Goal: Task Accomplishment & Management: Manage account settings

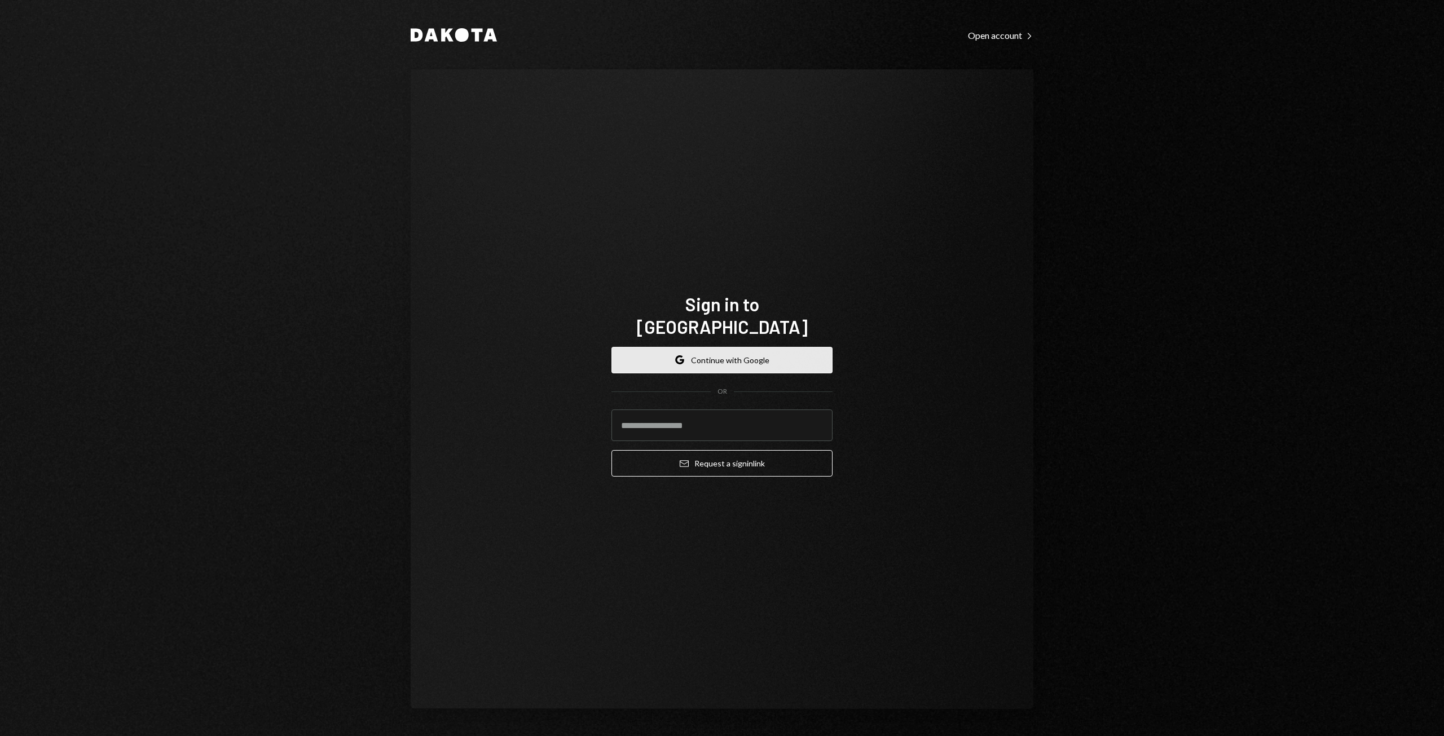
click at [709, 349] on button "Google Continue with Google" at bounding box center [721, 360] width 221 height 27
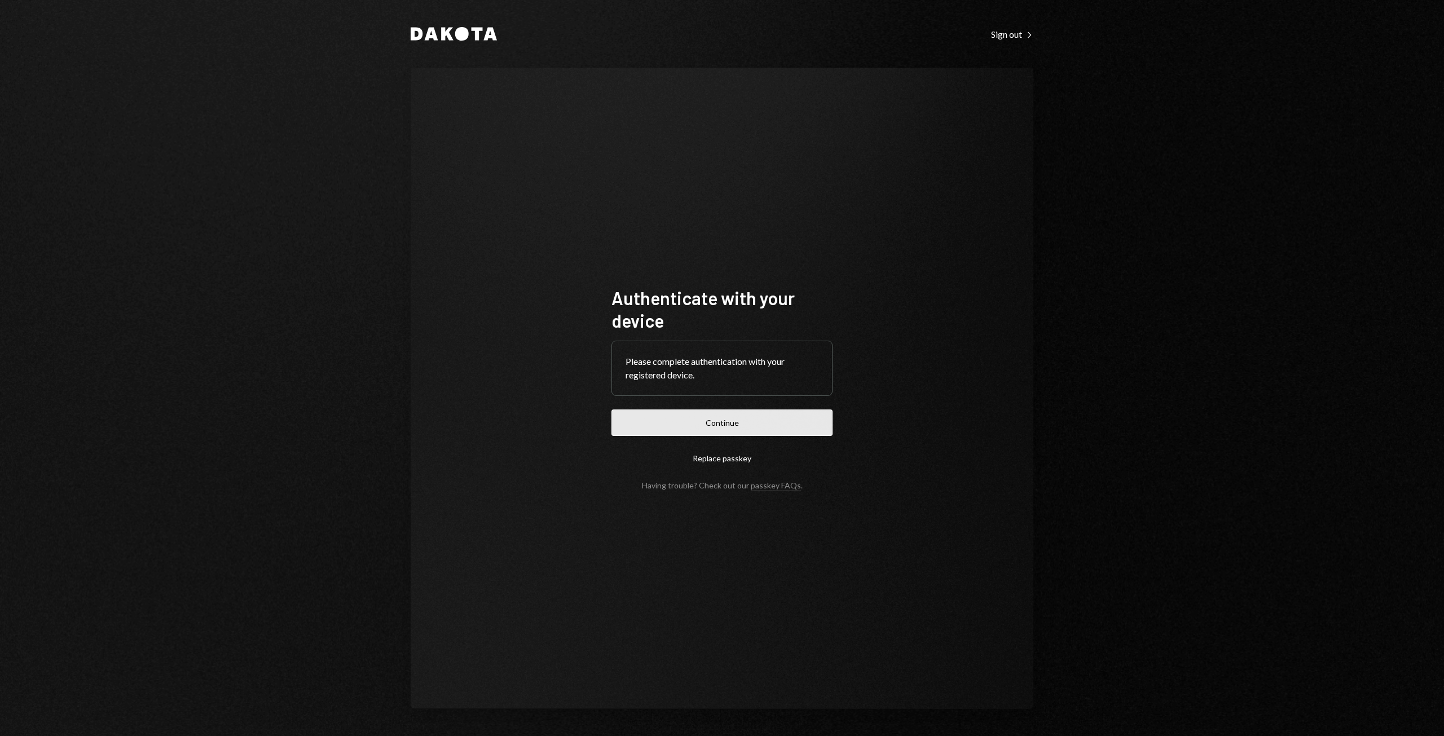
click at [697, 425] on button "Continue" at bounding box center [721, 422] width 221 height 27
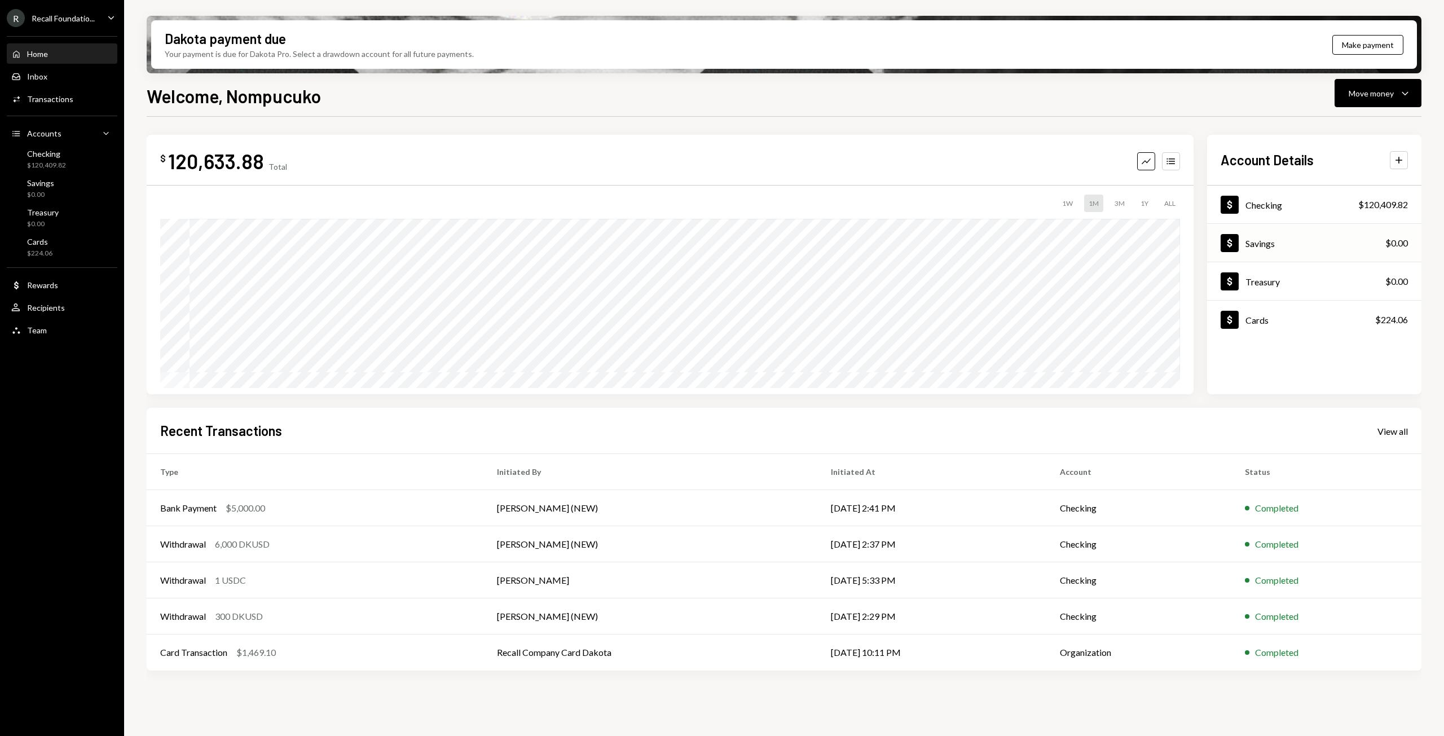
click at [1275, 233] on div "Dollar Savings $0.00" at bounding box center [1314, 243] width 214 height 37
click at [1314, 320] on div "Dollar Cards $224.06" at bounding box center [1314, 320] width 214 height 37
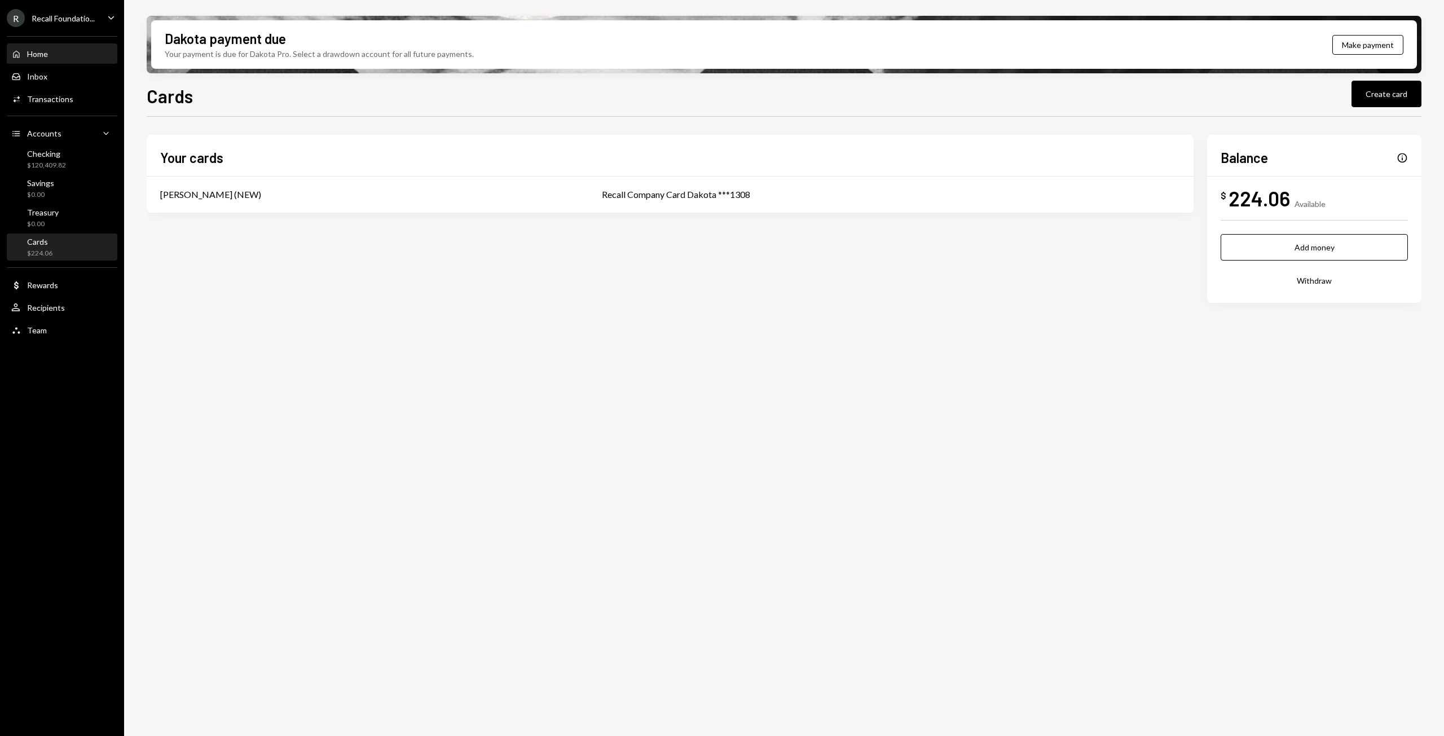
click at [42, 57] on div "Home" at bounding box center [37, 54] width 21 height 10
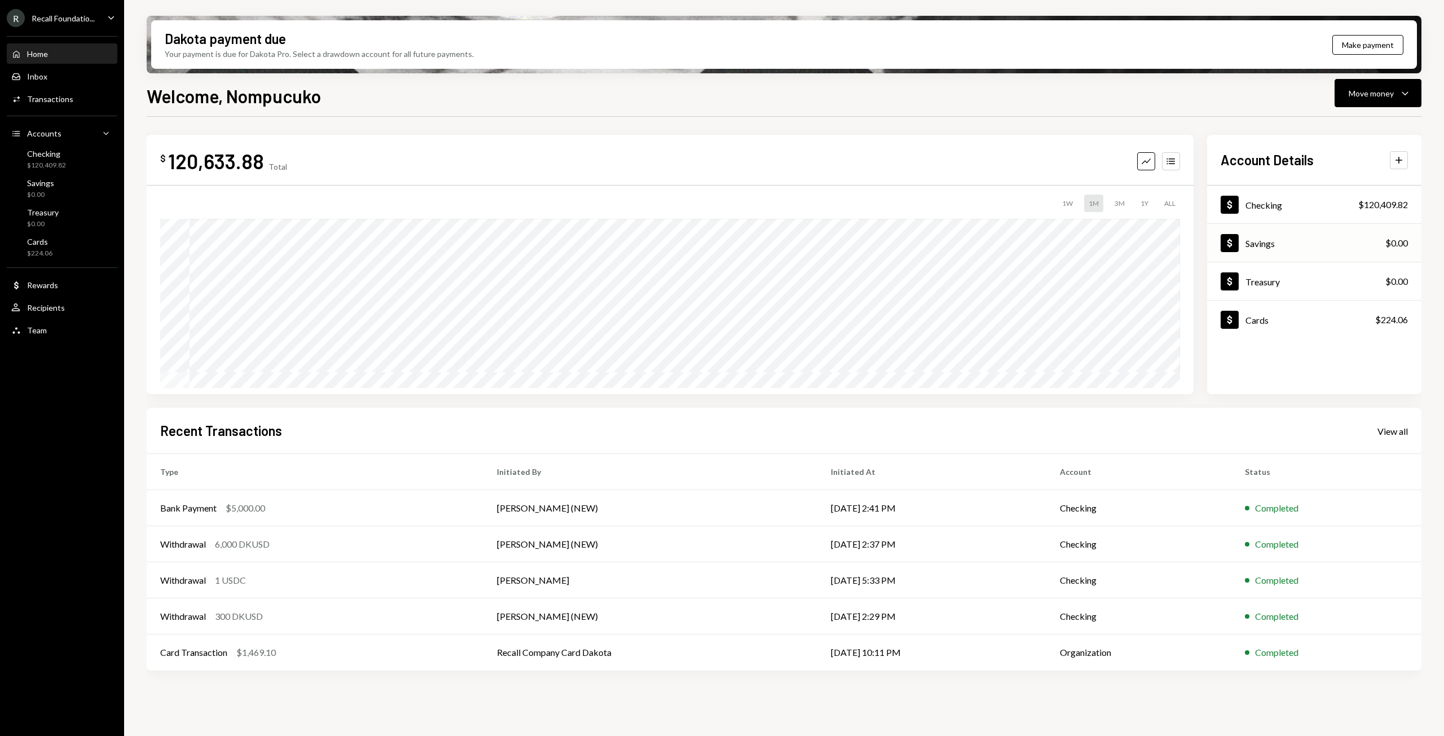
click at [1283, 234] on div "Dollar Savings $0.00" at bounding box center [1314, 243] width 214 height 37
click at [1272, 246] on div "Savings" at bounding box center [1259, 243] width 29 height 11
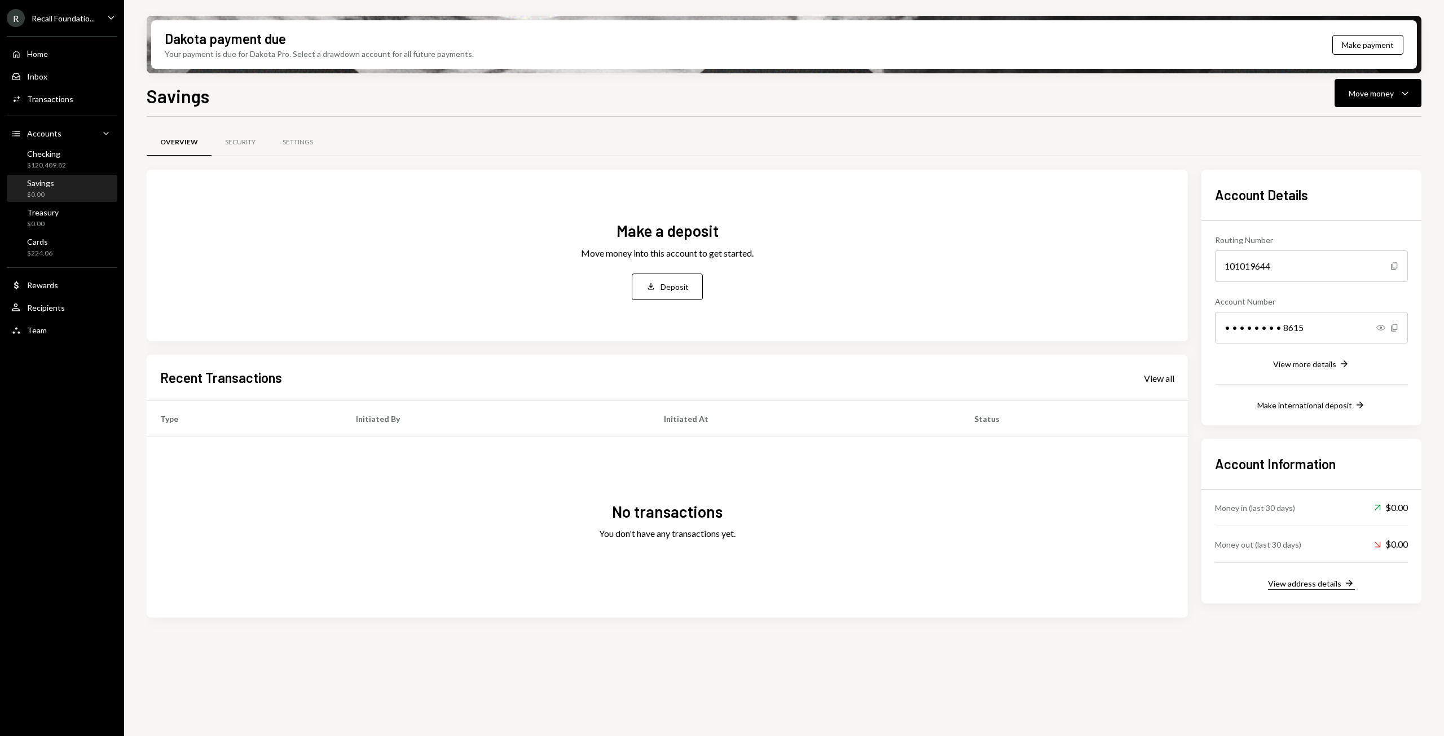
click at [1331, 583] on div "View address details" at bounding box center [1304, 584] width 73 height 10
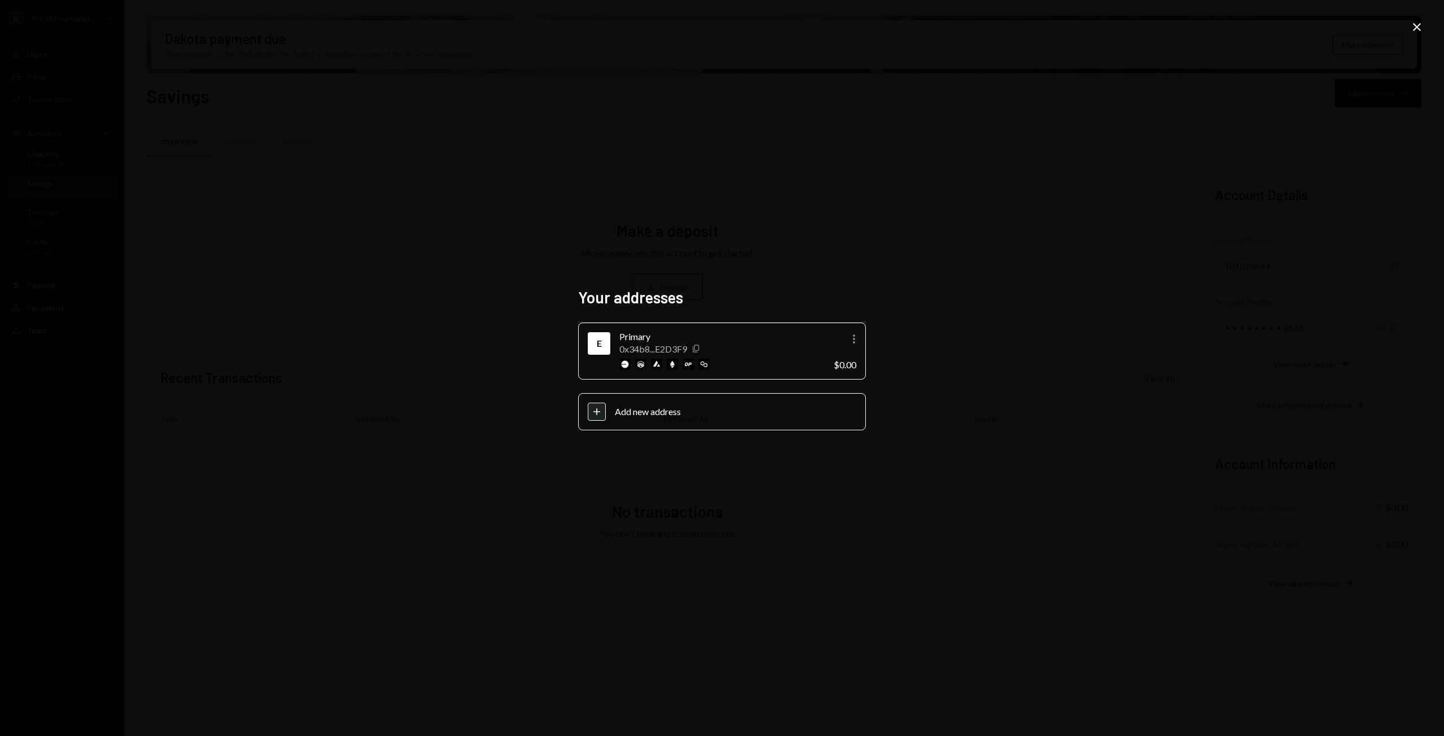
click at [699, 347] on icon "Copy" at bounding box center [695, 348] width 9 height 9
click at [1414, 25] on icon "Close" at bounding box center [1417, 27] width 14 height 14
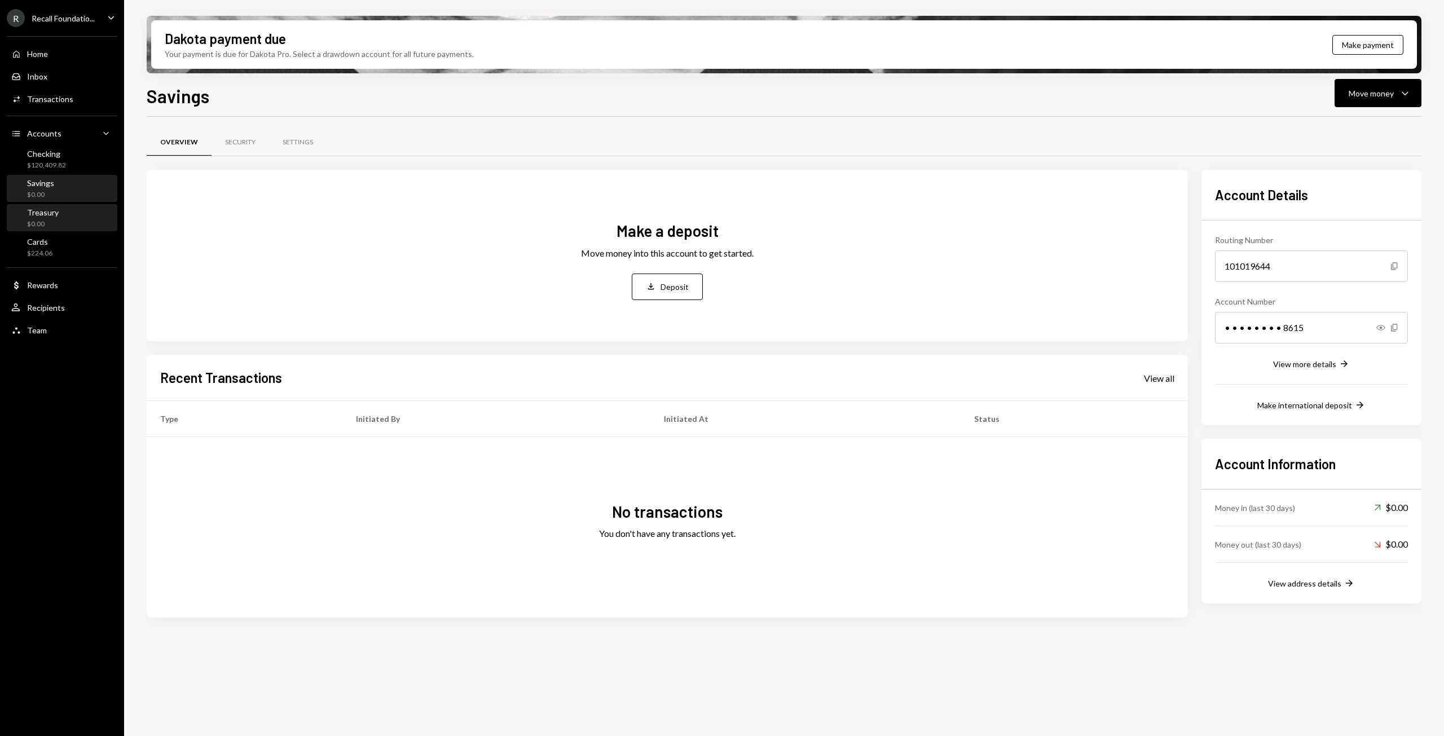
click at [47, 215] on div "Treasury" at bounding box center [43, 213] width 32 height 10
click at [1333, 586] on div "View address details" at bounding box center [1304, 584] width 73 height 10
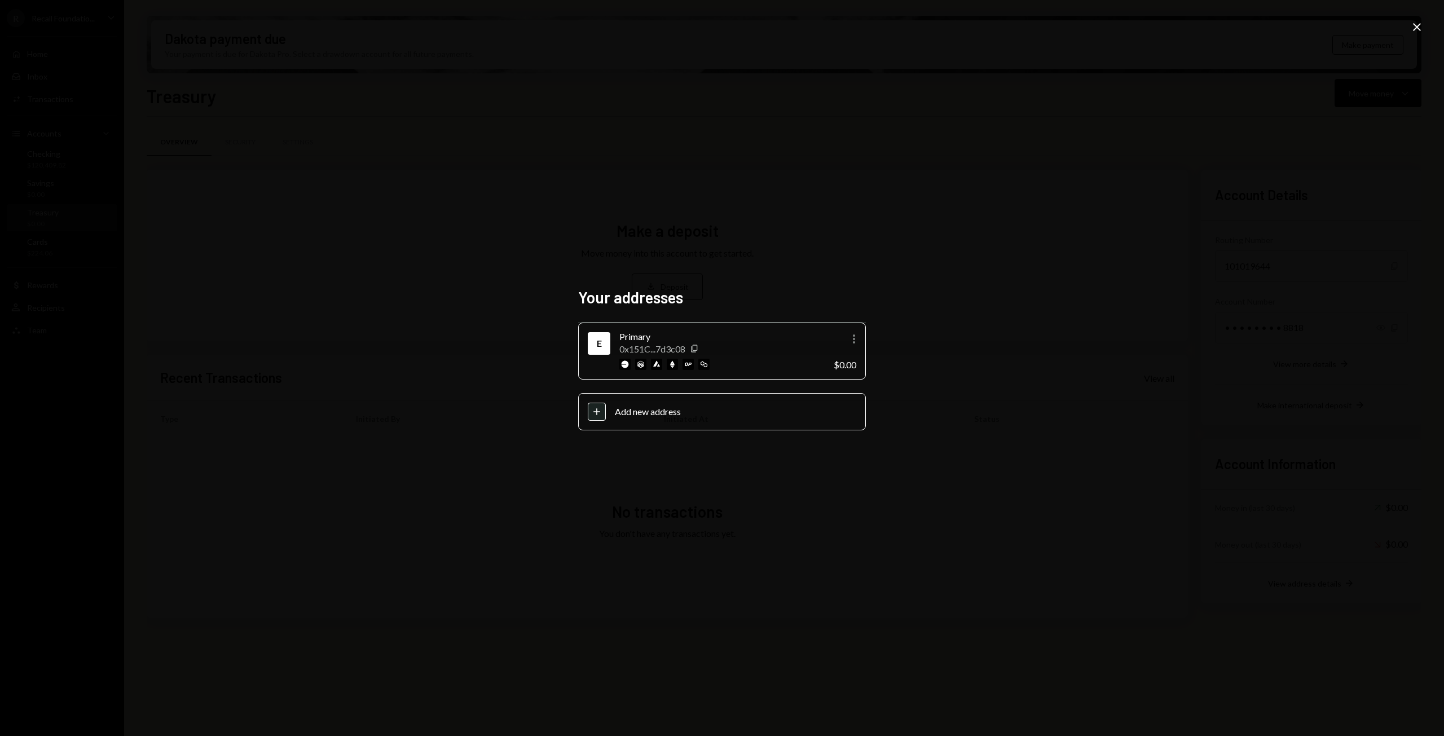
click at [697, 346] on icon "button" at bounding box center [694, 348] width 6 height 7
click at [1419, 24] on icon at bounding box center [1417, 27] width 8 height 8
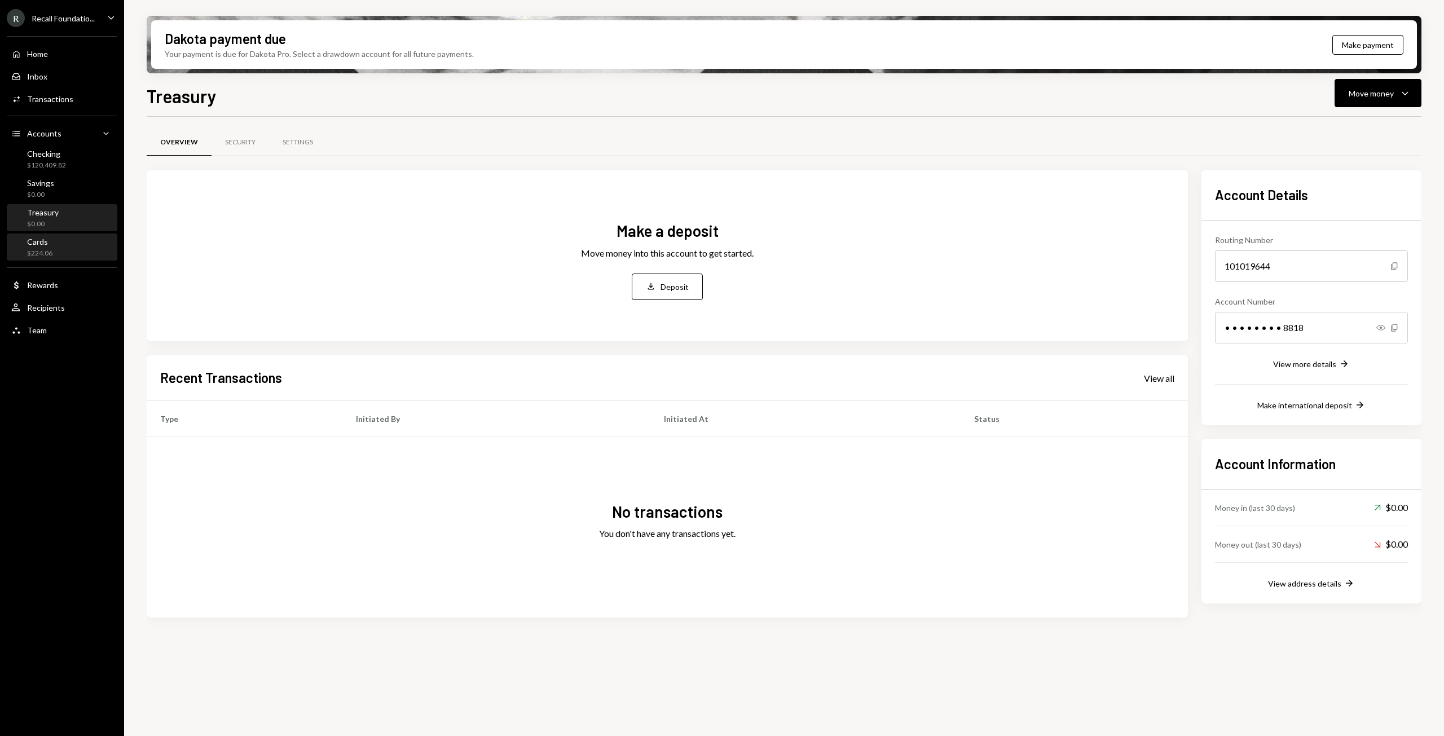
click at [46, 244] on div "Cards" at bounding box center [39, 242] width 25 height 10
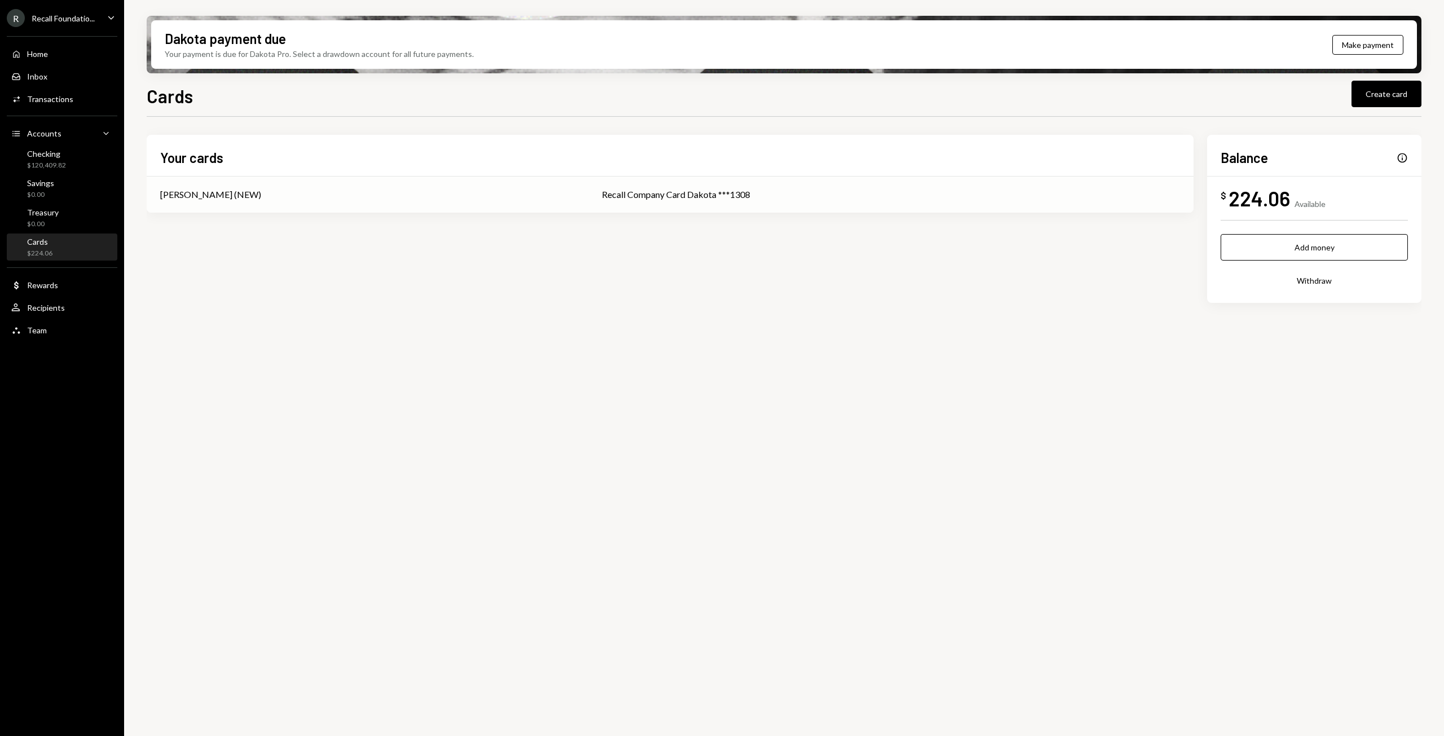
click at [658, 198] on div "Recall Company Card Dakota ***1308" at bounding box center [891, 195] width 578 height 14
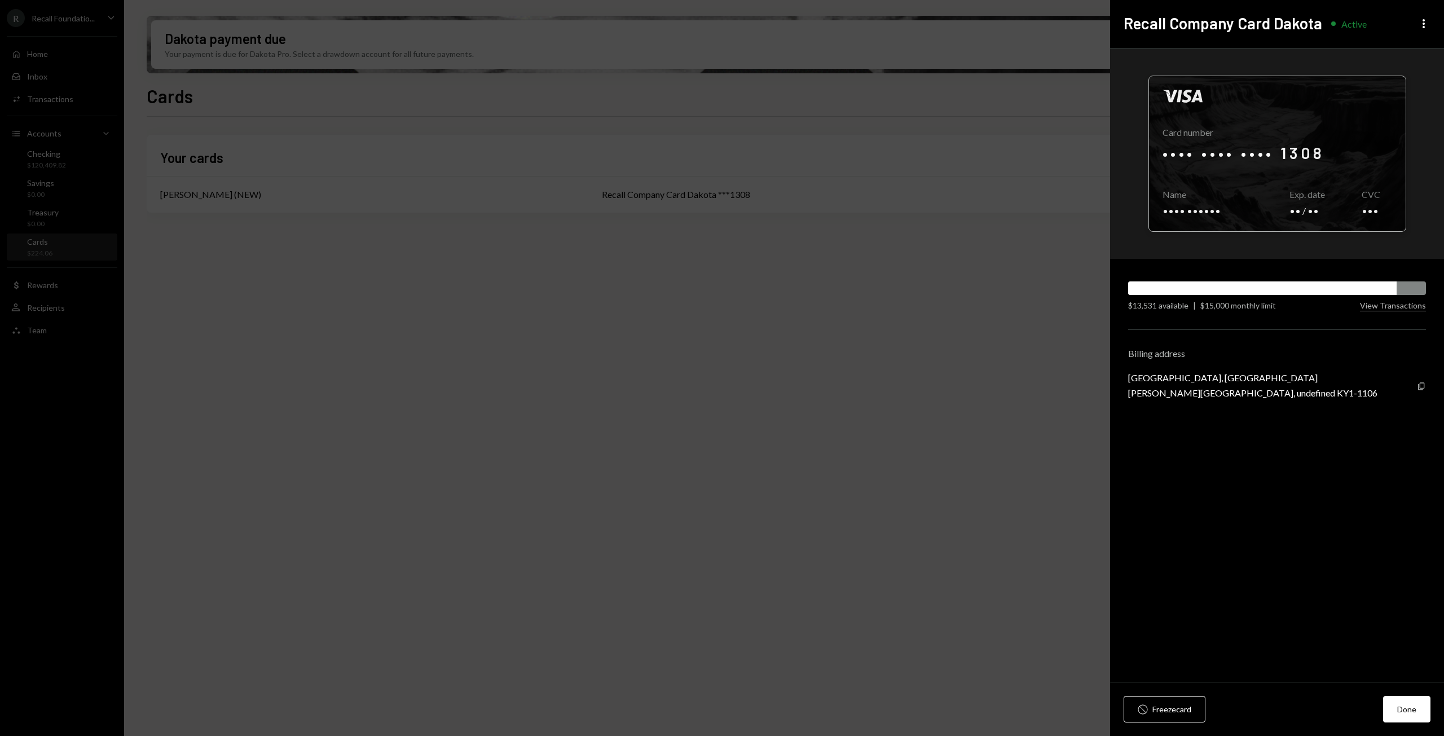
click at [1264, 144] on div at bounding box center [1277, 153] width 257 height 155
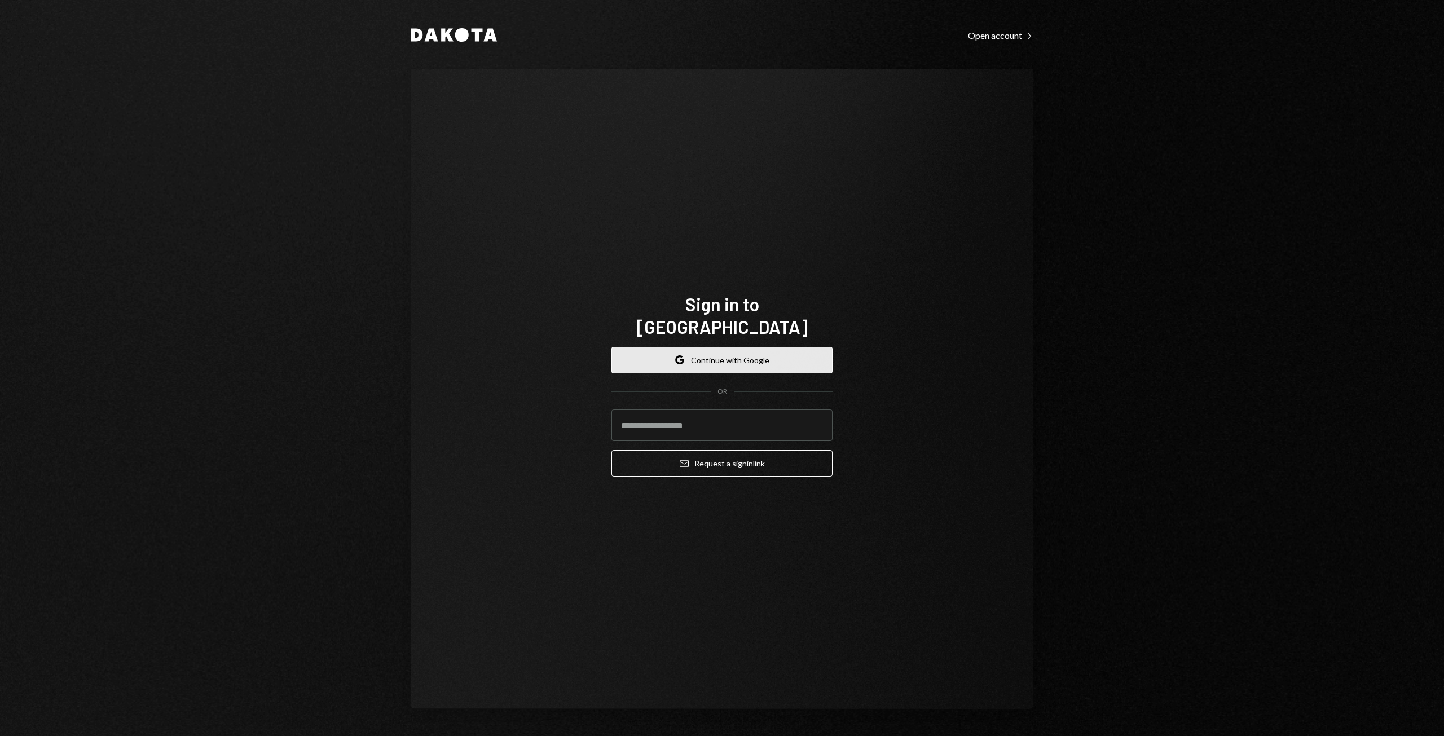
click at [731, 350] on button "Google Continue with Google" at bounding box center [721, 360] width 221 height 27
click at [705, 351] on button "Google Continue with Google" at bounding box center [721, 360] width 221 height 27
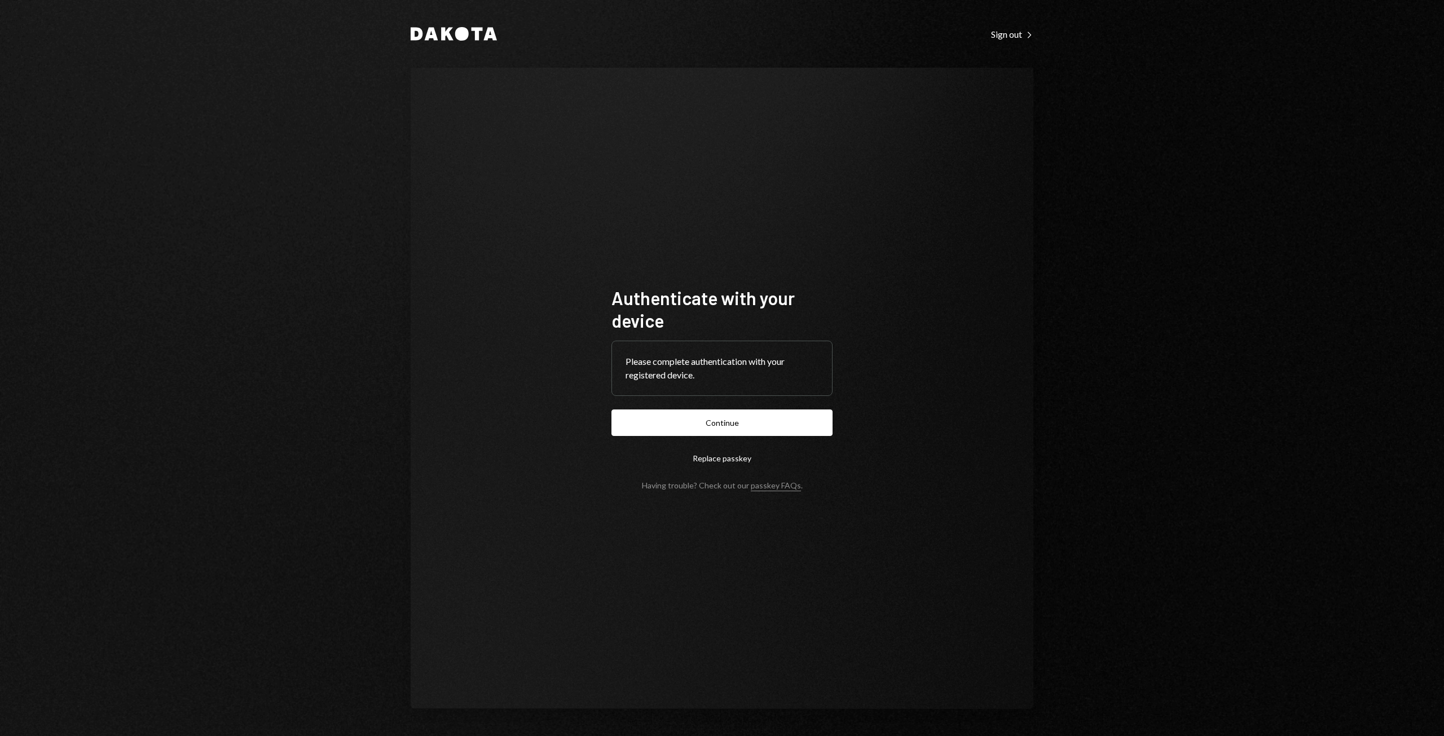
click at [738, 426] on button "Continue" at bounding box center [721, 422] width 221 height 27
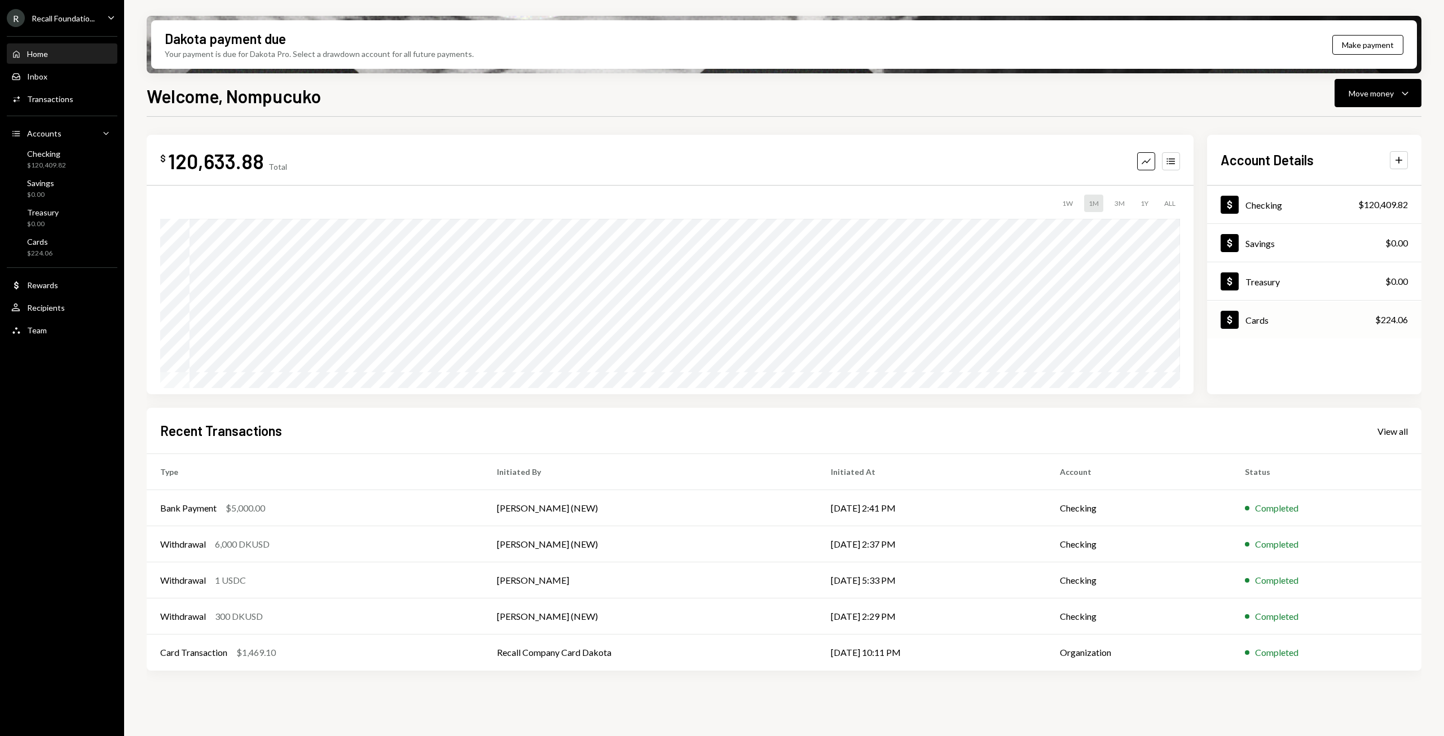
click at [1279, 330] on div "Dollar Cards $224.06" at bounding box center [1314, 320] width 214 height 37
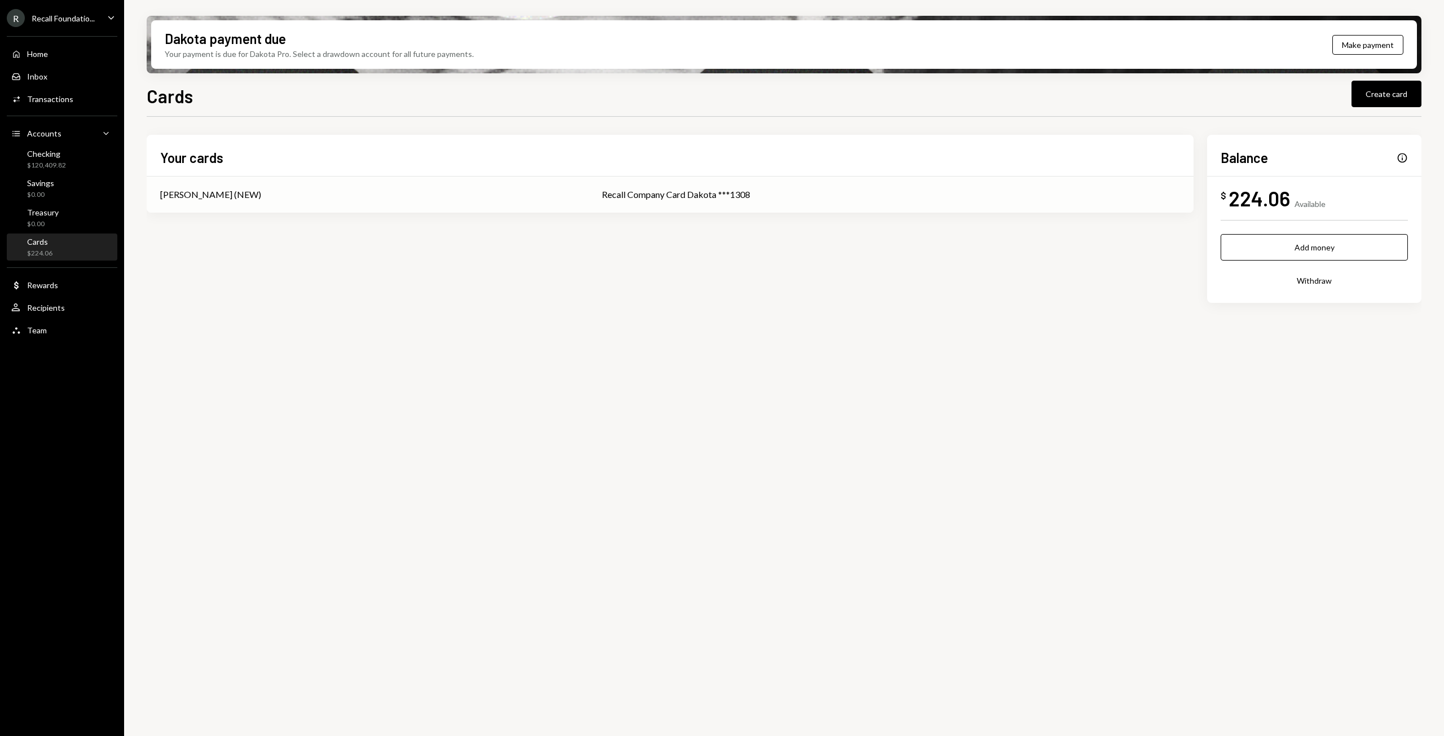
click at [626, 199] on div "Recall Company Card Dakota ***1308" at bounding box center [891, 195] width 578 height 14
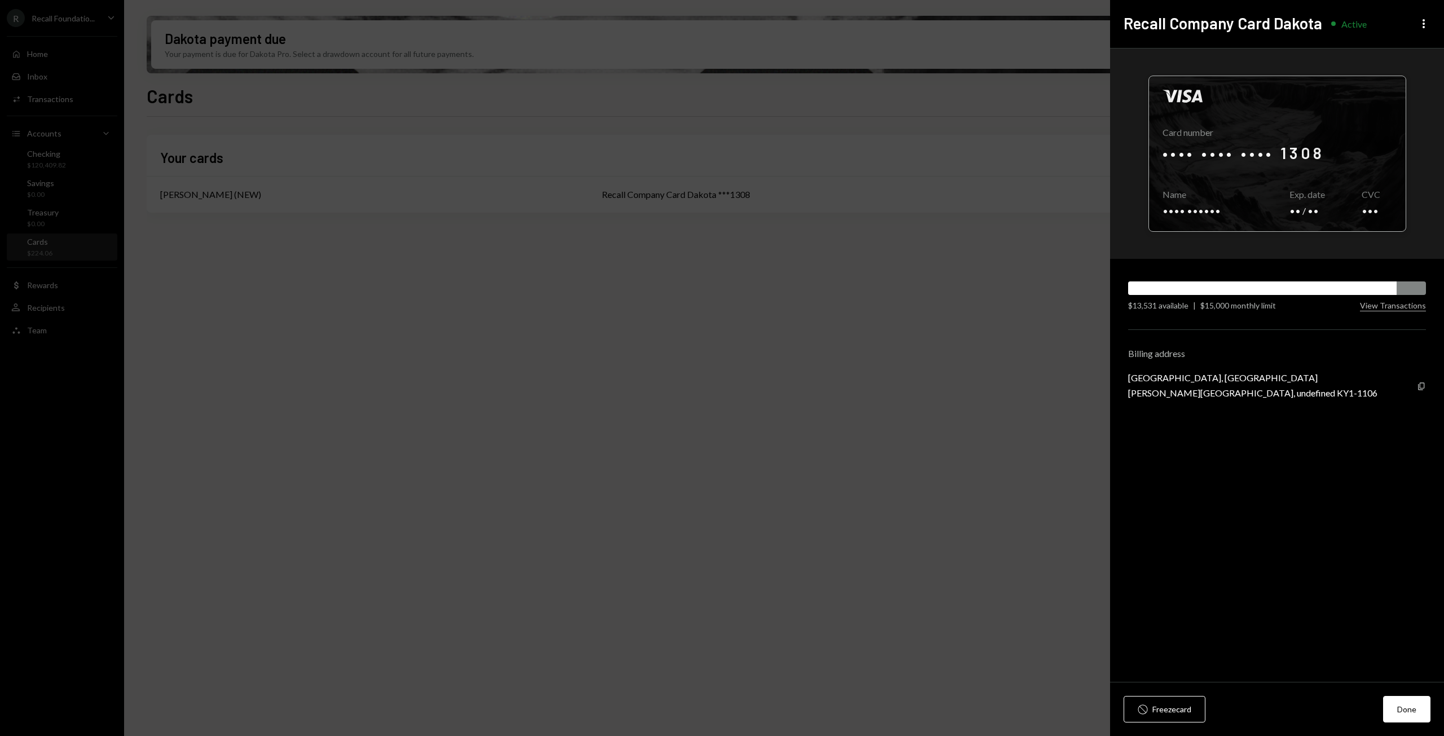
click at [1336, 157] on div at bounding box center [1277, 153] width 257 height 155
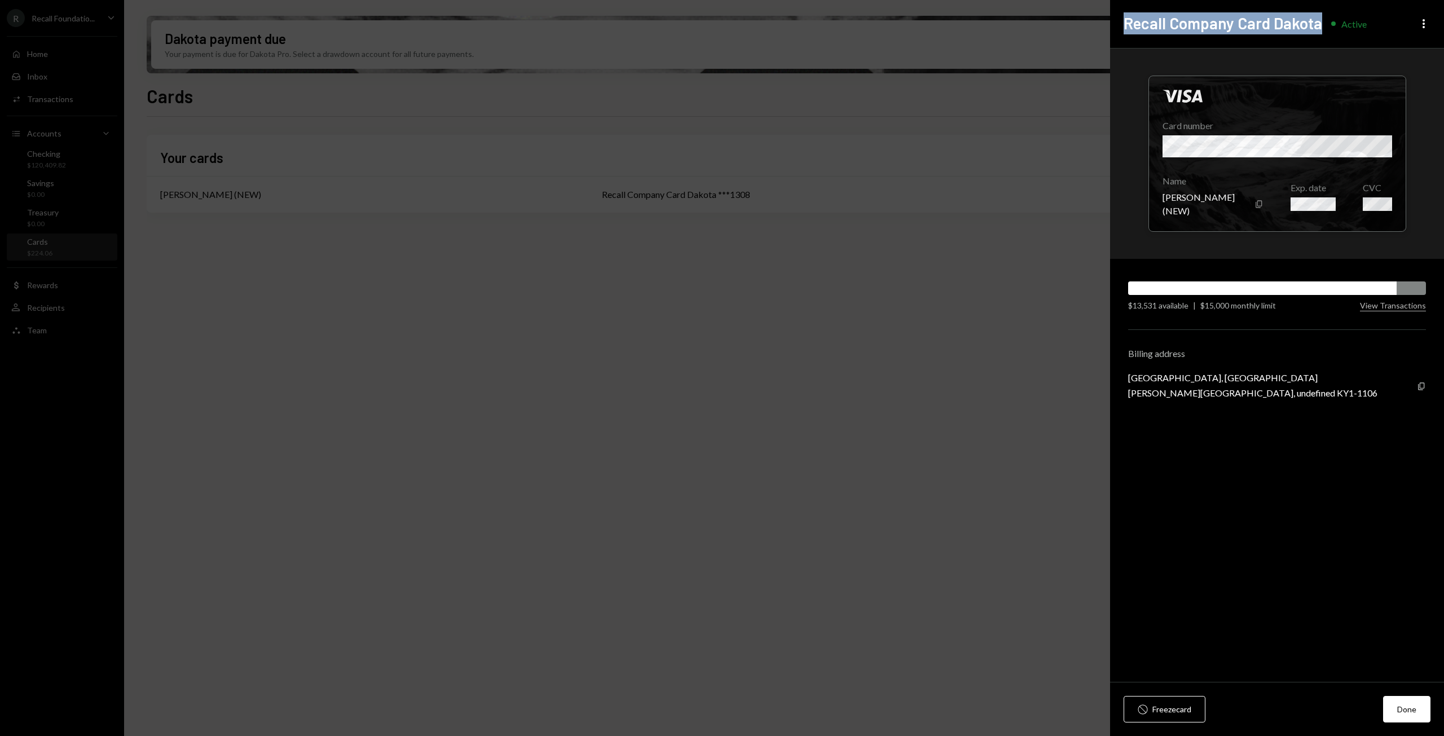
drag, startPoint x: 1320, startPoint y: 25, endPoint x: 1121, endPoint y: 24, distance: 198.5
click at [1117, 17] on div "Recall Company Card Dakota Active More" at bounding box center [1277, 24] width 334 height 48
copy h2 "Recall Company Card Dakota"
